Goal: Book appointment/travel/reservation

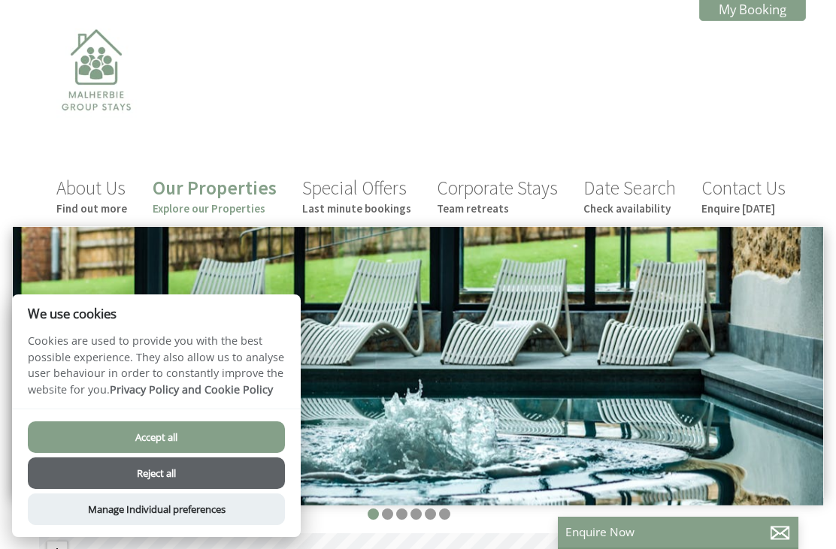
click at [175, 434] on button "Accept all" at bounding box center [156, 438] width 257 height 32
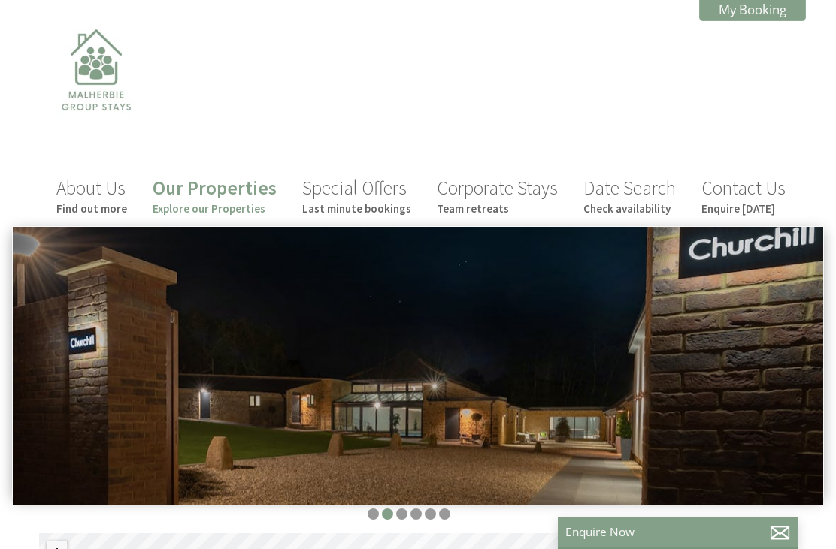
click at [774, 2] on link "My Booking" at bounding box center [752, 9] width 107 height 23
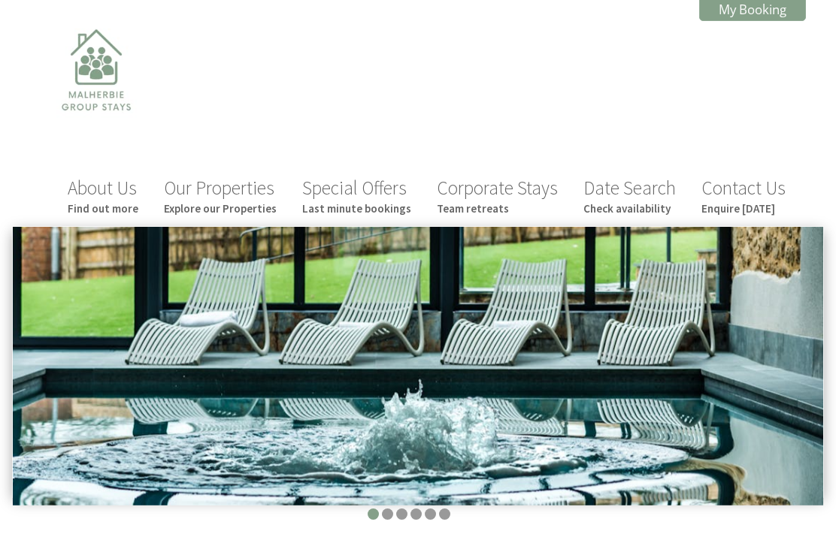
click at [628, 190] on link "Date Search Check availability" at bounding box center [629, 196] width 92 height 40
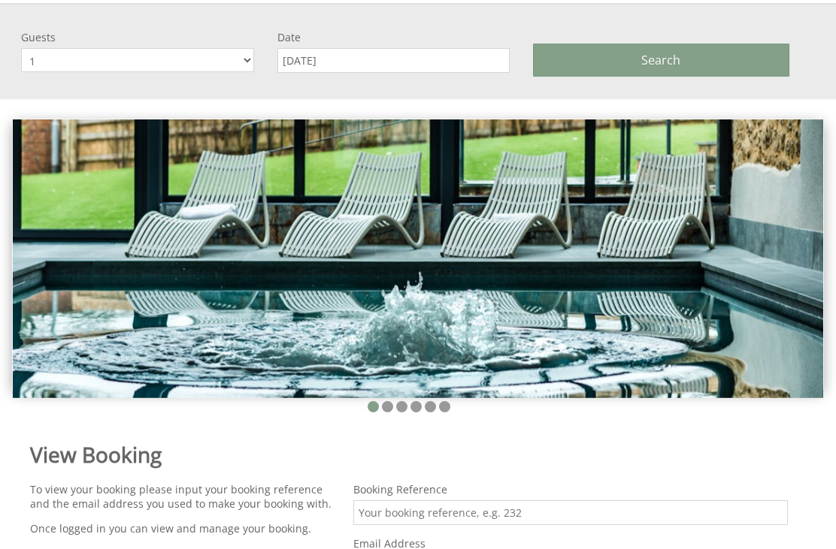
scroll to position [227, 0]
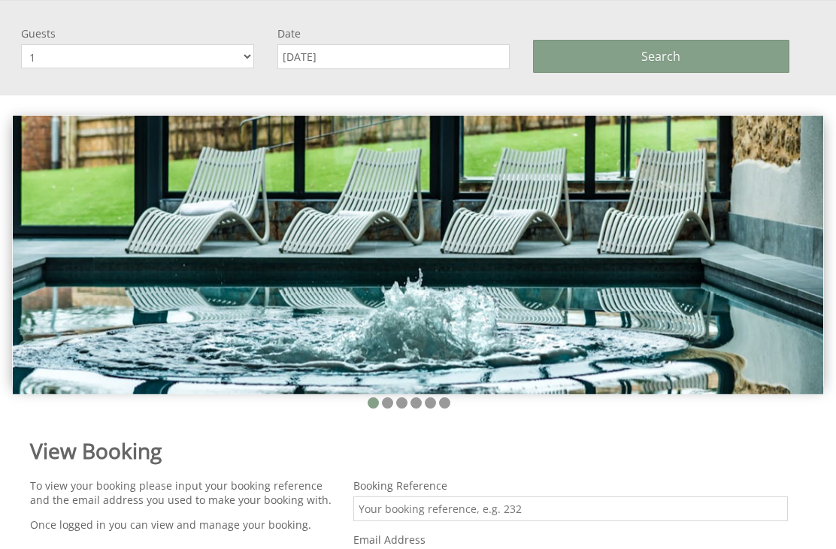
click at [182, 68] on select "1 2 3 4 5 6 7 8 9 10 11 12 13 14 15 16 17 18 19 20 21 22 23 24 25 26 27 28 29 30" at bounding box center [137, 56] width 233 height 24
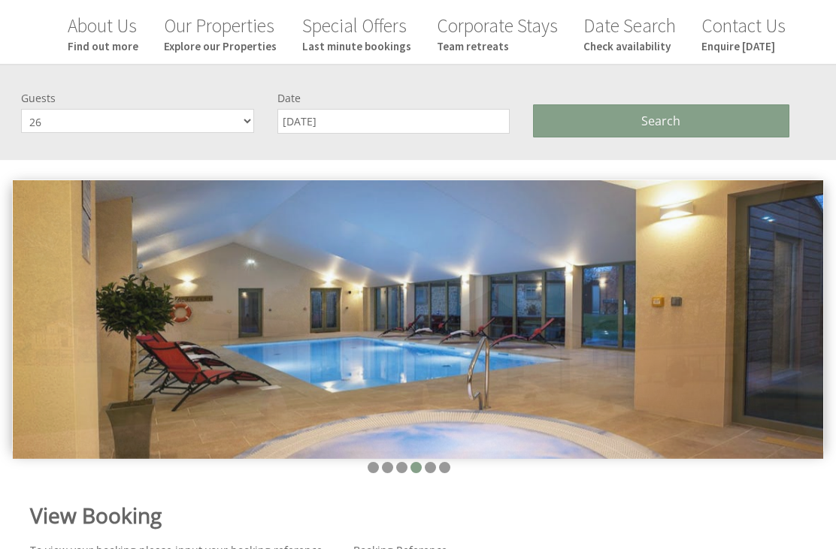
scroll to position [162, 0]
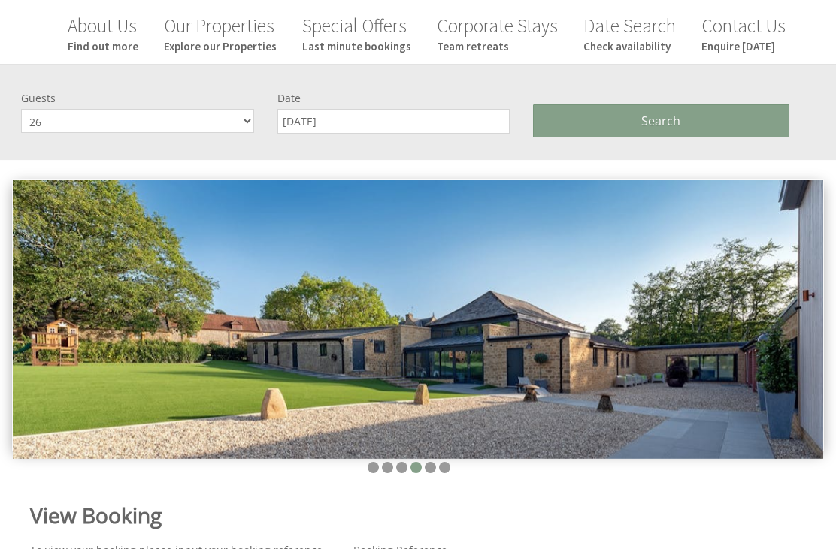
click at [222, 119] on select "1 2 3 4 5 6 7 8 9 10 11 12 13 14 15 16 17 18 19 20 21 22 23 24 25 26 27 28 29 30" at bounding box center [137, 121] width 233 height 24
click at [205, 124] on select "1 2 3 4 5 6 7 8 9 10 11 12 13 14 15 16 17 18 19 20 21 22 23 24 25 26 27 28 29 30" at bounding box center [137, 121] width 233 height 24
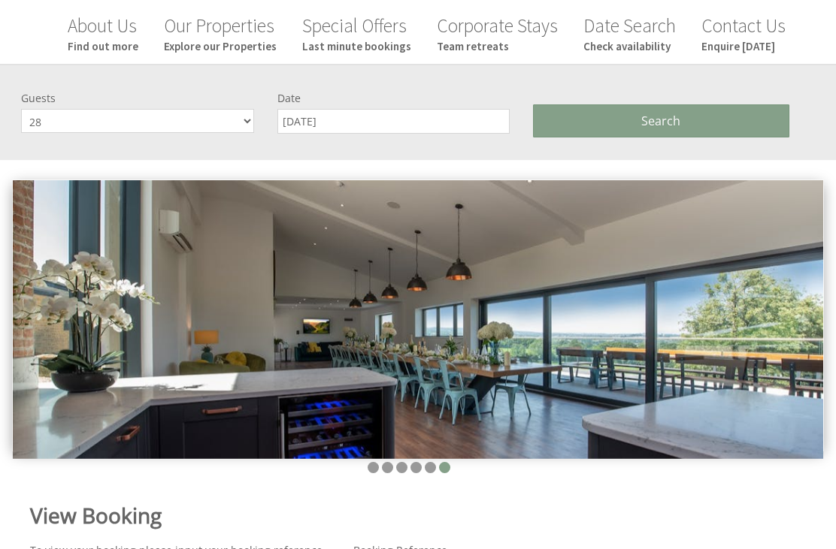
select select "26"
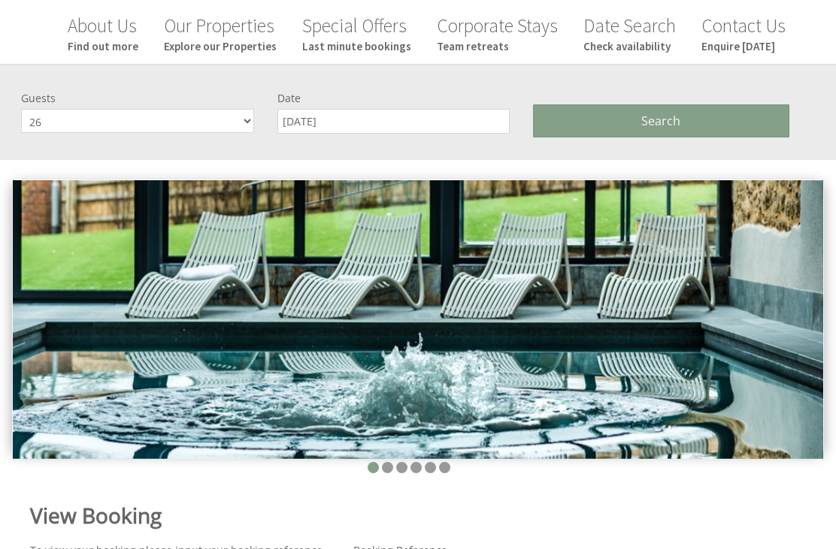
click at [649, 133] on button "Search" at bounding box center [661, 120] width 256 height 33
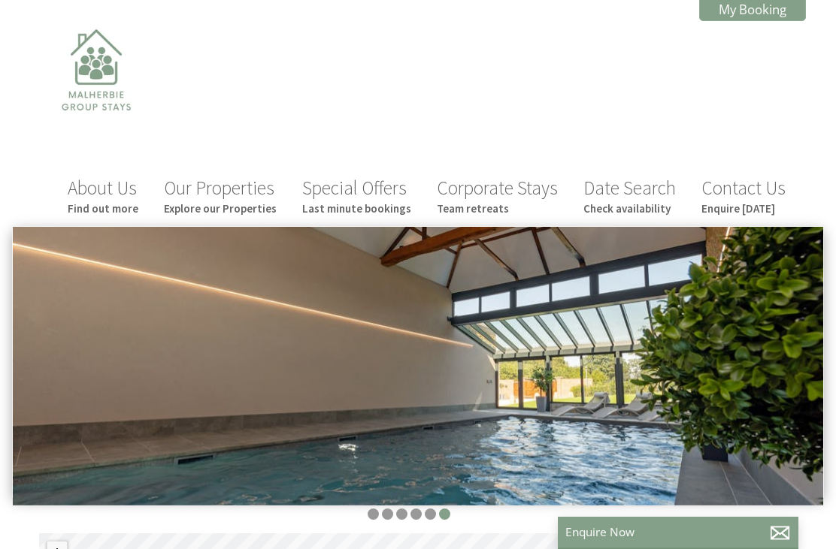
scroll to position [162, 0]
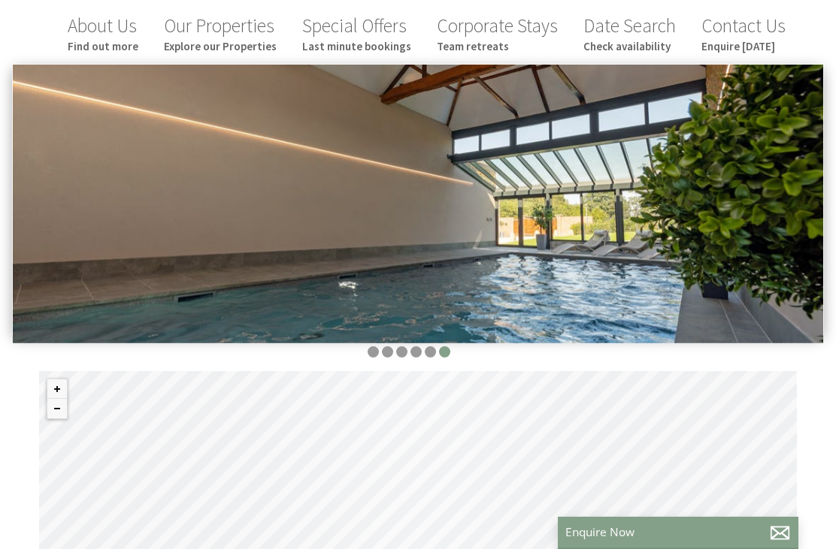
select select "26"
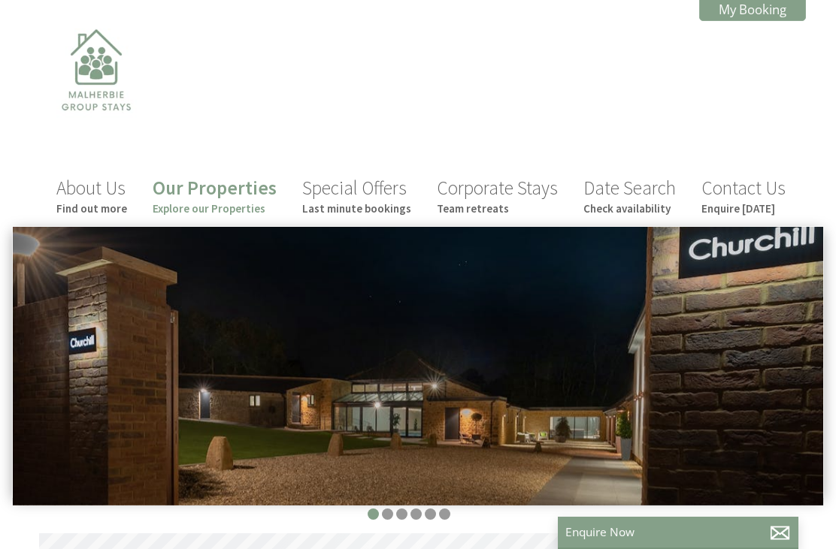
scroll to position [0, 14]
click at [107, 141] on img at bounding box center [96, 95] width 150 height 150
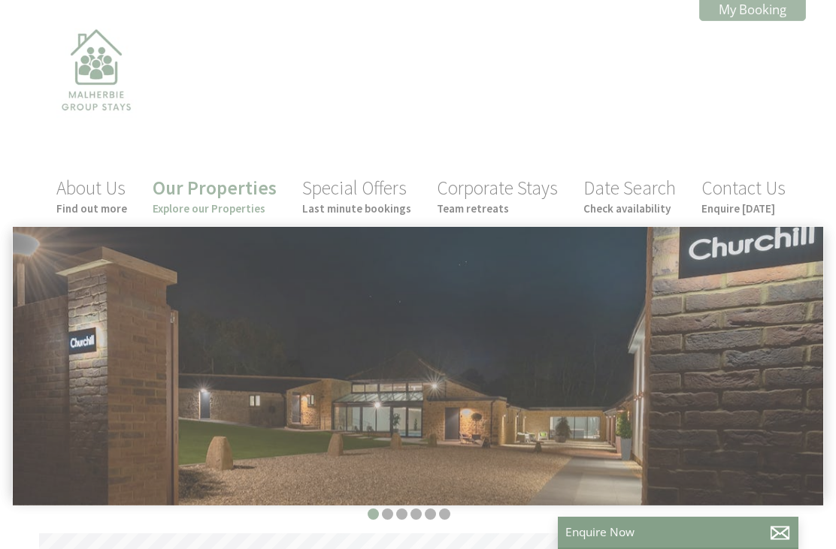
scroll to position [0, 14]
